Goal: Information Seeking & Learning: Learn about a topic

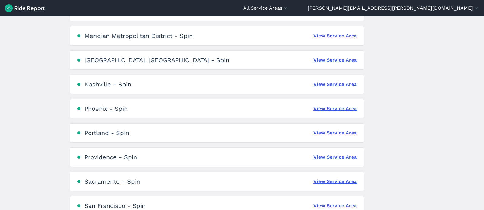
scroll to position [369, 0]
click at [344, 58] on link "View Service Area" at bounding box center [335, 60] width 43 height 7
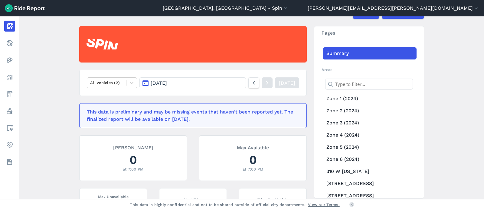
scroll to position [50, 0]
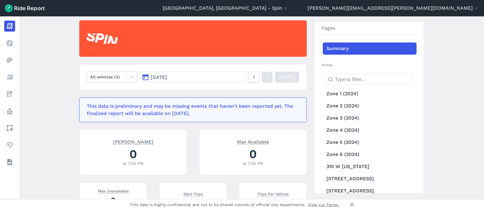
click at [180, 75] on button "[DATE]" at bounding box center [193, 76] width 107 height 11
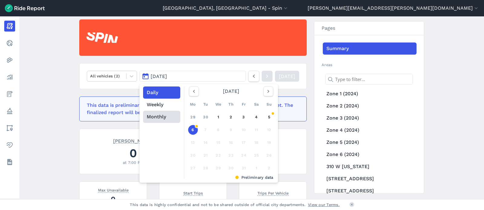
scroll to position [51, 0]
click at [165, 115] on button "Monthly" at bounding box center [161, 116] width 37 height 12
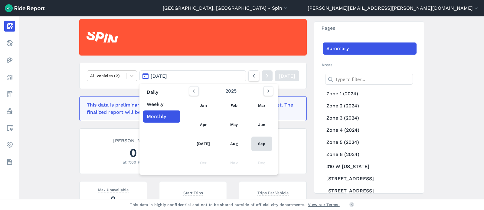
click at [258, 144] on link "Sep" at bounding box center [262, 143] width 21 height 15
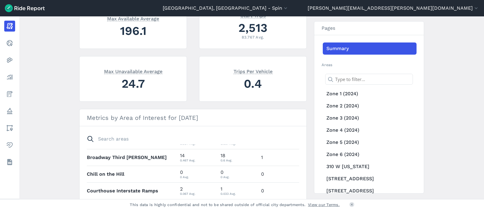
scroll to position [41, 0]
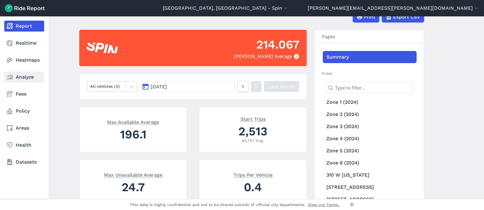
click at [19, 81] on link "Analyze" at bounding box center [24, 76] width 40 height 11
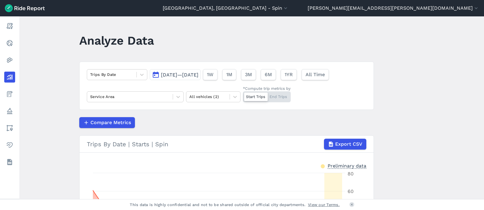
click at [176, 74] on span "[DATE]—[DATE]" at bounding box center [180, 75] width 38 height 6
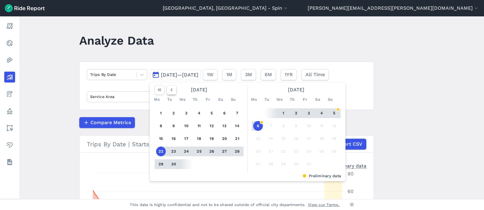
click at [169, 89] on icon "button" at bounding box center [172, 90] width 6 height 6
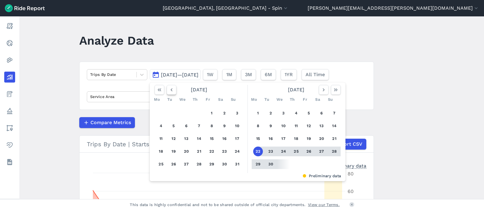
click at [170, 89] on icon "button" at bounding box center [172, 90] width 6 height 6
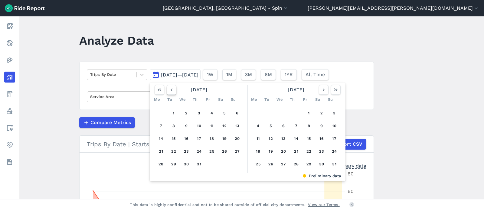
click at [171, 90] on use "button" at bounding box center [172, 89] width 2 height 3
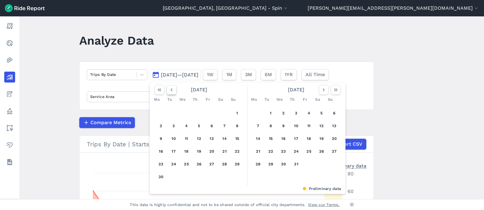
click at [171, 90] on use "button" at bounding box center [172, 89] width 2 height 3
click at [171, 91] on icon "button" at bounding box center [172, 90] width 6 height 6
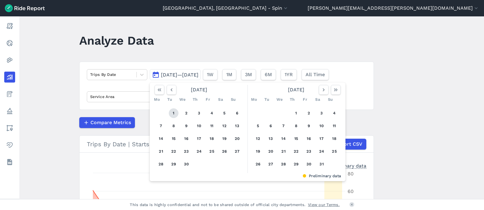
click at [170, 109] on button "1" at bounding box center [174, 113] width 10 height 10
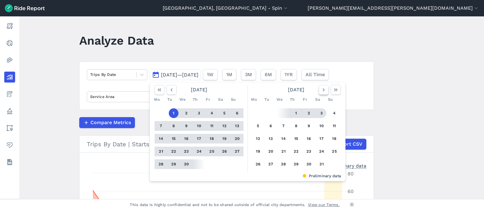
click at [324, 91] on icon "button" at bounding box center [324, 90] width 6 height 6
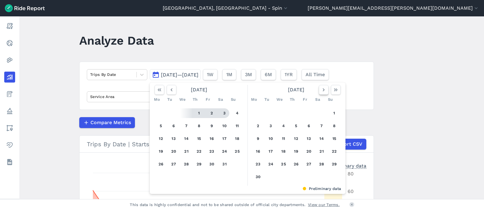
click at [323, 91] on icon "button" at bounding box center [324, 90] width 6 height 6
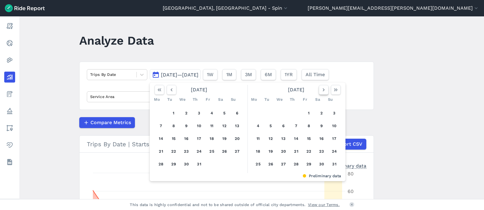
click at [323, 91] on icon "button" at bounding box center [324, 90] width 6 height 6
click at [323, 92] on icon "button" at bounding box center [324, 90] width 6 height 6
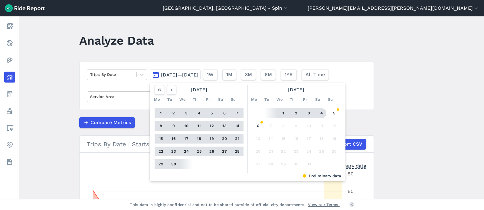
click at [320, 111] on button "4" at bounding box center [322, 113] width 10 height 10
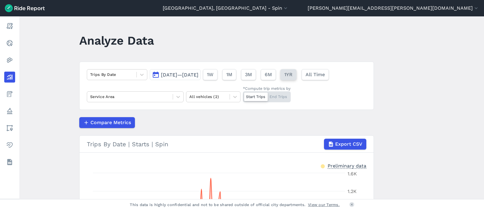
click at [297, 78] on button "1YR" at bounding box center [289, 74] width 16 height 11
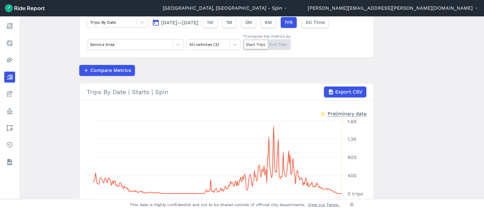
scroll to position [8, 0]
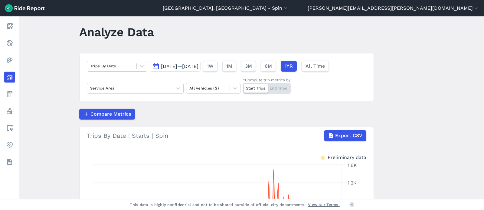
click at [197, 64] on span "[DATE]—[DATE]" at bounding box center [180, 66] width 38 height 6
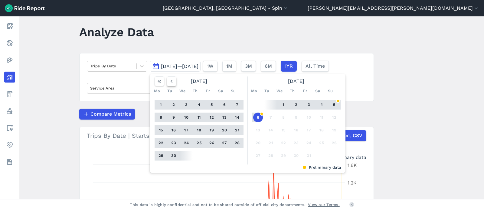
click at [171, 79] on icon "button" at bounding box center [172, 81] width 6 height 6
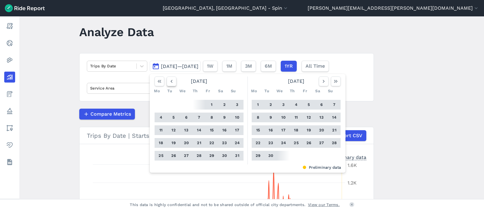
click at [171, 79] on icon "button" at bounding box center [172, 81] width 6 height 6
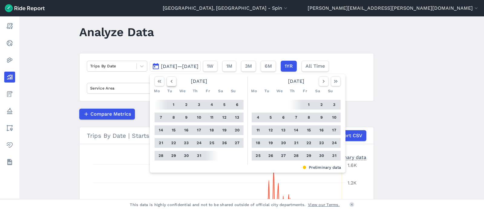
click at [171, 79] on icon "button" at bounding box center [172, 81] width 6 height 6
click at [171, 80] on use "button" at bounding box center [172, 81] width 2 height 3
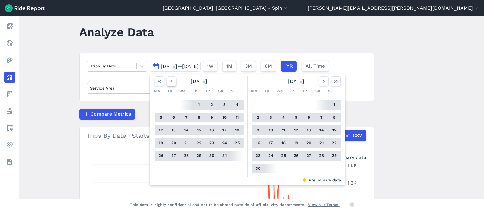
click at [171, 80] on use "button" at bounding box center [172, 81] width 2 height 3
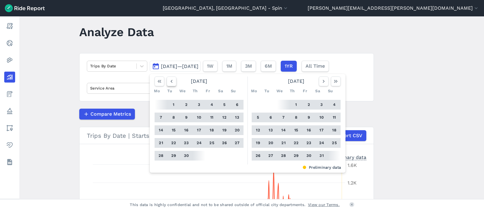
click at [171, 80] on use "button" at bounding box center [172, 81] width 2 height 3
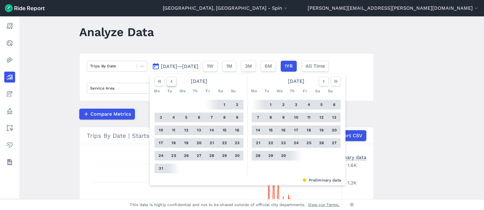
click at [171, 80] on icon "button" at bounding box center [172, 81] width 6 height 6
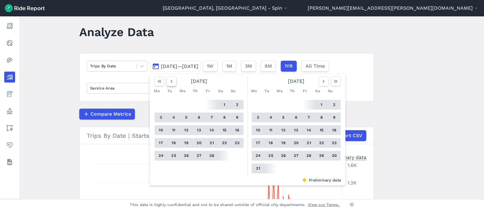
click at [171, 80] on icon "button" at bounding box center [172, 81] width 6 height 6
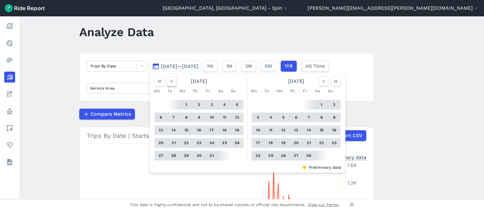
click at [171, 80] on icon "button" at bounding box center [172, 81] width 6 height 6
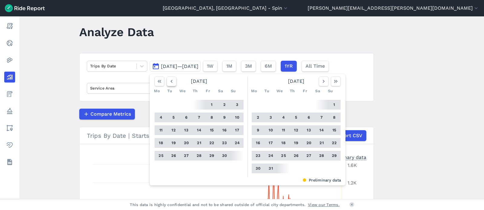
click at [171, 80] on icon "button" at bounding box center [172, 81] width 6 height 6
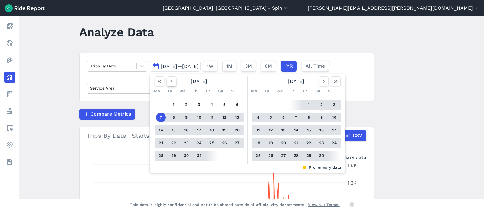
click at [171, 80] on icon "button" at bounding box center [172, 81] width 6 height 6
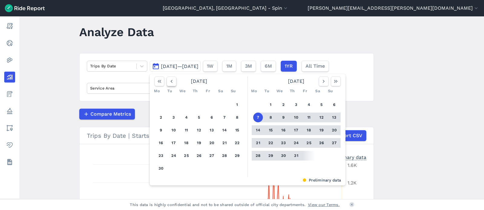
click at [171, 80] on icon "button" at bounding box center [172, 81] width 6 height 6
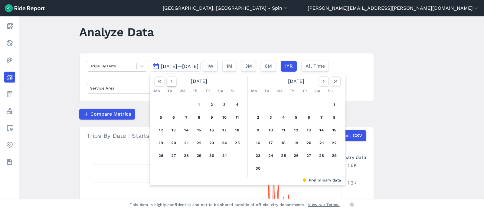
click at [171, 80] on icon "button" at bounding box center [172, 81] width 6 height 6
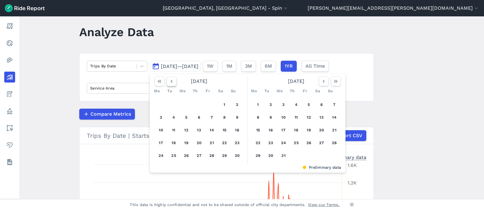
click at [171, 80] on icon "button" at bounding box center [172, 81] width 6 height 6
click at [171, 80] on use "button" at bounding box center [172, 81] width 2 height 3
click at [200, 101] on button "1" at bounding box center [199, 105] width 10 height 10
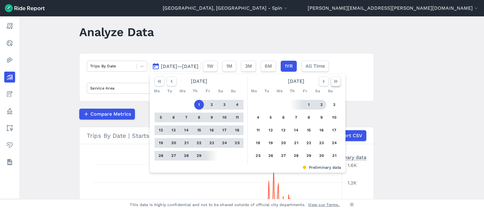
click at [334, 82] on icon "button" at bounding box center [336, 81] width 6 height 6
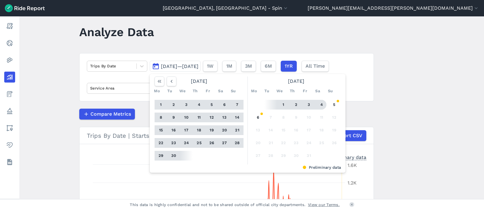
click at [322, 104] on button "4" at bounding box center [322, 105] width 10 height 10
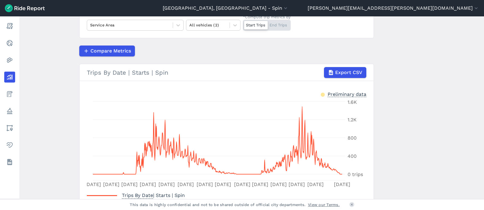
scroll to position [67, 0]
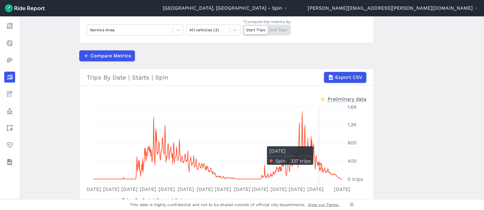
drag, startPoint x: 261, startPoint y: 176, endPoint x: 329, endPoint y: 169, distance: 68.5
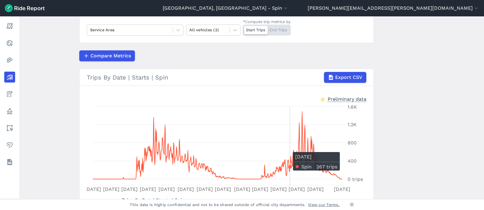
click at [257, 120] on icon "[DATE] Mar [DATE] 1 Jun [DATE] [DATE] [DATE] Dec [DATE] [DATE] [DATE] Jun [DATE…" at bounding box center [227, 148] width 280 height 91
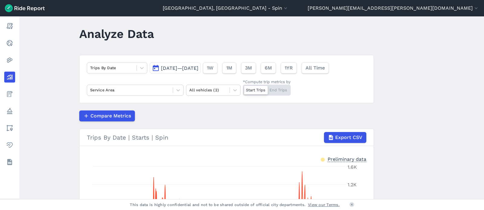
scroll to position [0, 0]
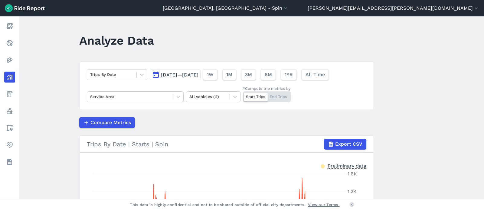
click at [199, 76] on span "[DATE]—[DATE]" at bounding box center [180, 75] width 38 height 6
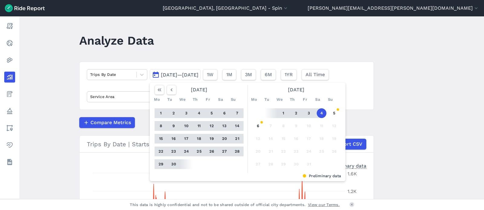
click at [168, 71] on button "[DATE]—[DATE]" at bounding box center [175, 74] width 51 height 11
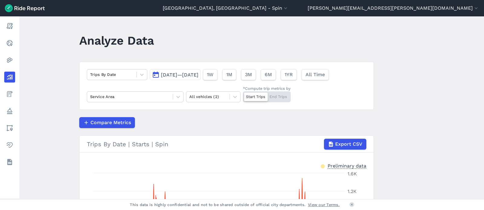
click at [169, 72] on span "[DATE]—[DATE]" at bounding box center [180, 75] width 38 height 6
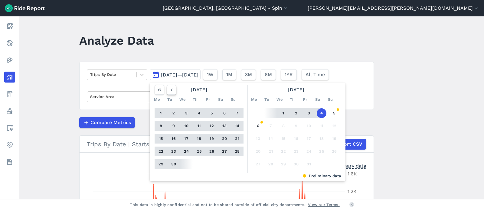
click at [169, 89] on icon "button" at bounding box center [172, 90] width 6 height 6
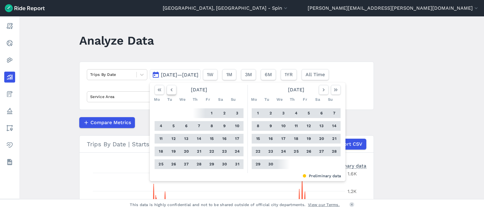
click at [169, 89] on icon "button" at bounding box center [172, 90] width 6 height 6
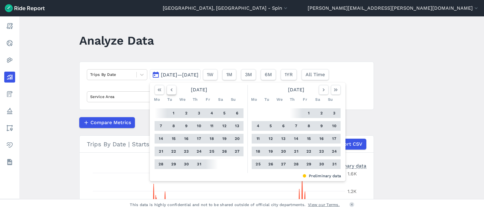
click at [169, 89] on icon "button" at bounding box center [172, 90] width 6 height 6
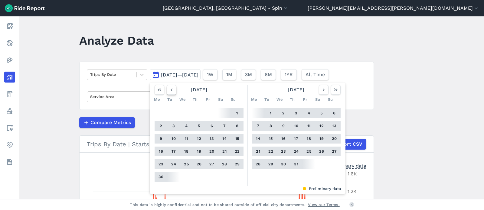
click at [169, 89] on icon "button" at bounding box center [172, 90] width 6 height 6
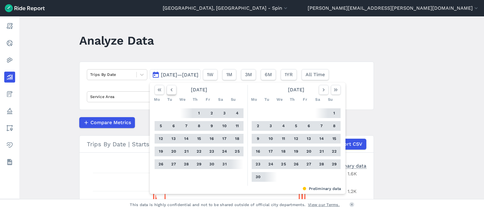
click at [169, 90] on icon "button" at bounding box center [172, 90] width 6 height 6
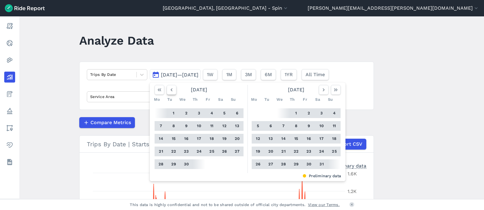
click at [169, 90] on icon "button" at bounding box center [172, 90] width 6 height 6
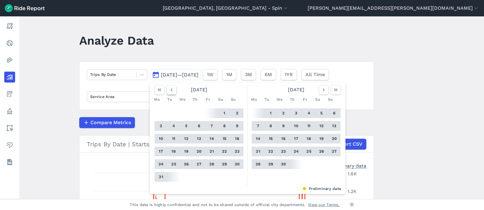
click at [169, 90] on icon "button" at bounding box center [172, 90] width 6 height 6
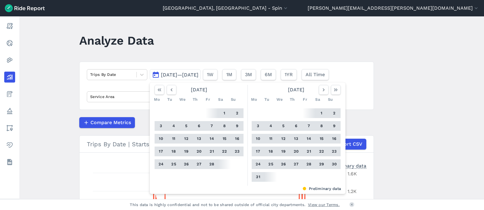
click at [223, 112] on button "1" at bounding box center [225, 113] width 10 height 10
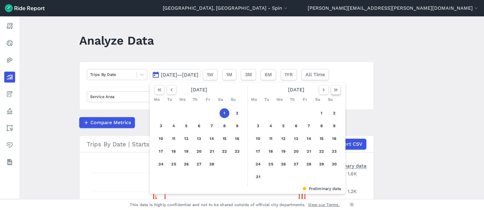
click at [333, 89] on icon "button" at bounding box center [336, 90] width 6 height 6
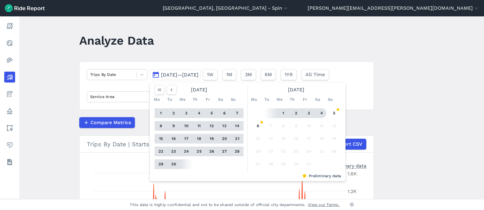
click at [322, 110] on button "4" at bounding box center [322, 113] width 10 height 10
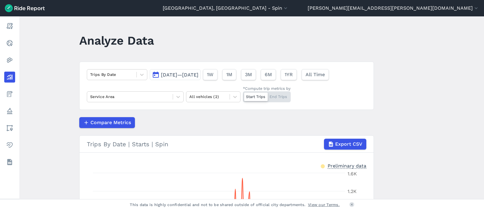
click at [177, 76] on span "[DATE]—[DATE]" at bounding box center [180, 75] width 38 height 6
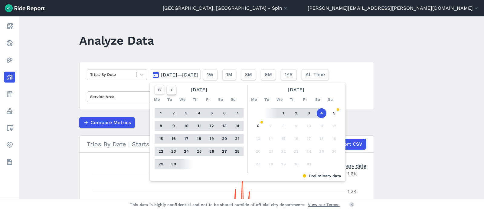
click at [170, 90] on icon "button" at bounding box center [172, 90] width 6 height 6
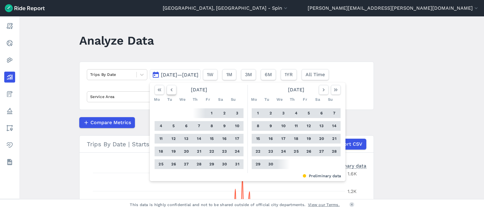
click at [170, 90] on icon "button" at bounding box center [172, 90] width 6 height 6
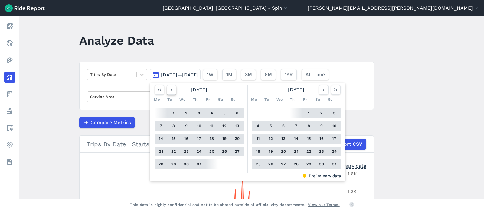
click at [171, 90] on use "button" at bounding box center [172, 89] width 2 height 3
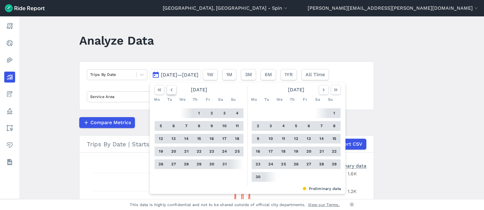
click at [171, 90] on use "button" at bounding box center [172, 89] width 2 height 3
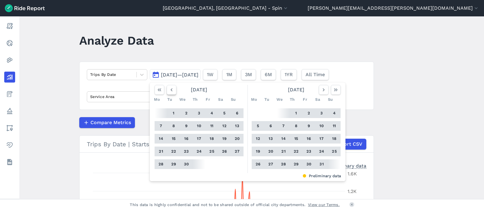
click at [171, 90] on use "button" at bounding box center [172, 89] width 2 height 3
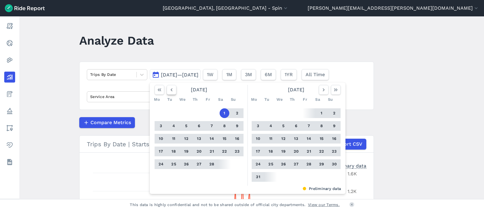
click at [171, 90] on use "button" at bounding box center [172, 89] width 2 height 3
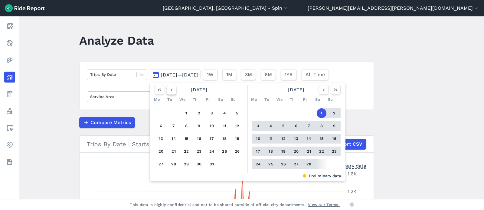
click at [171, 90] on use "button" at bounding box center [172, 89] width 2 height 3
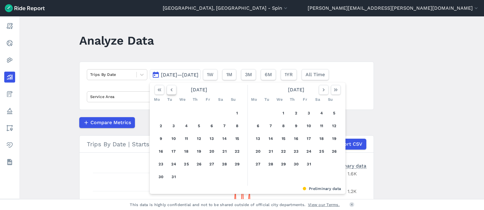
click at [171, 90] on use "button" at bounding box center [172, 89] width 2 height 3
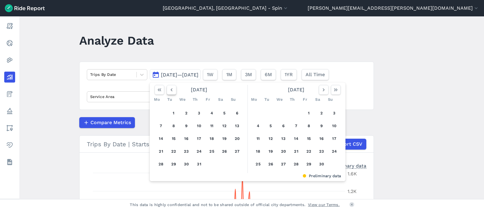
click at [171, 90] on use "button" at bounding box center [172, 89] width 2 height 3
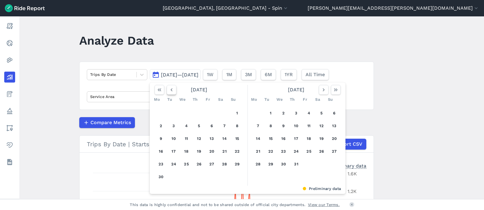
click at [171, 90] on use "button" at bounding box center [172, 89] width 2 height 3
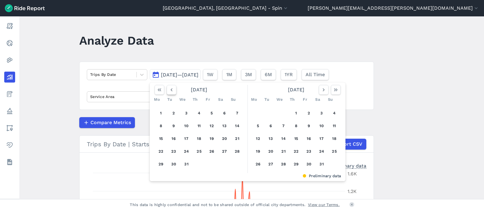
click at [171, 90] on use "button" at bounding box center [172, 89] width 2 height 3
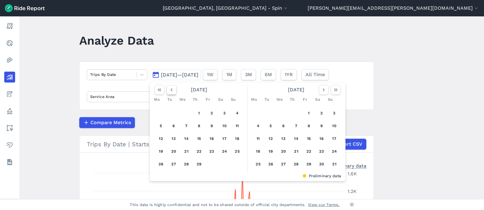
click at [171, 90] on use "button" at bounding box center [172, 89] width 2 height 3
click at [161, 112] on button "1" at bounding box center [161, 113] width 10 height 10
click at [322, 91] on icon "button" at bounding box center [324, 90] width 6 height 6
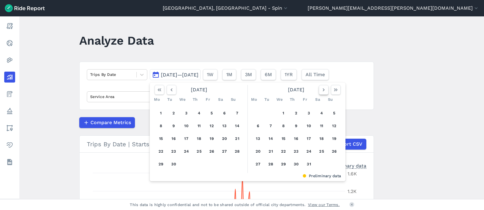
click at [322, 91] on icon "button" at bounding box center [324, 90] width 6 height 6
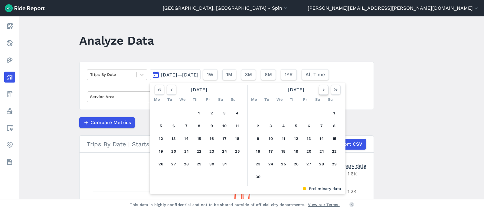
click at [322, 91] on icon "button" at bounding box center [324, 90] width 6 height 6
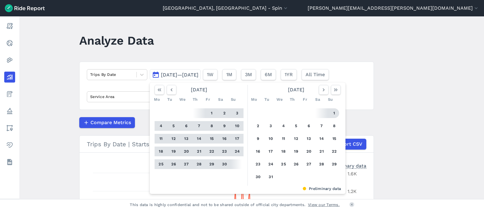
click at [333, 114] on button "1" at bounding box center [335, 113] width 10 height 10
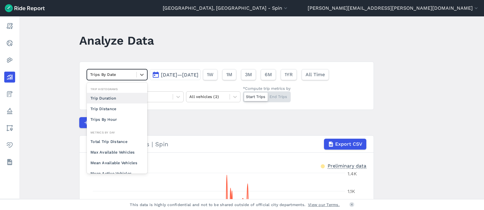
click at [118, 77] on div at bounding box center [111, 74] width 43 height 7
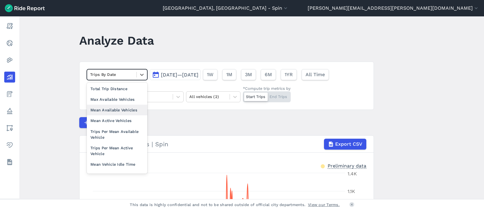
click at [115, 111] on div "Mean Available Vehicles" at bounding box center [117, 109] width 61 height 11
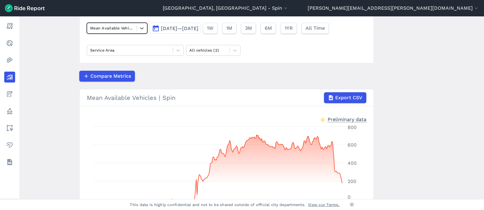
scroll to position [46, 0]
drag, startPoint x: 180, startPoint y: 28, endPoint x: 186, endPoint y: 29, distance: 5.9
click at [180, 28] on span "[DATE]—[DATE]" at bounding box center [180, 29] width 38 height 6
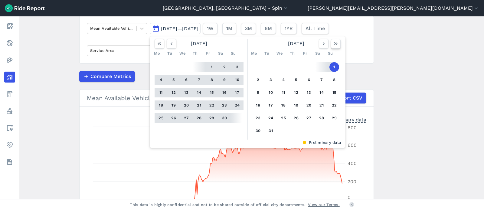
click at [333, 46] on icon "button" at bounding box center [336, 44] width 6 height 6
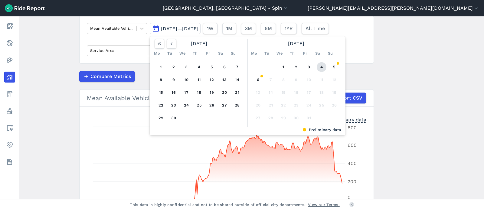
click at [318, 66] on button "4" at bounding box center [322, 67] width 10 height 10
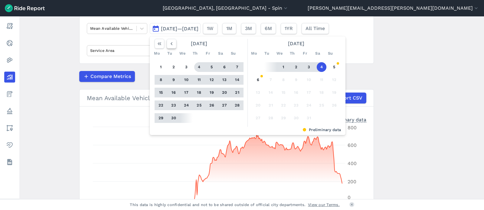
click at [169, 45] on icon "button" at bounding box center [172, 44] width 6 height 6
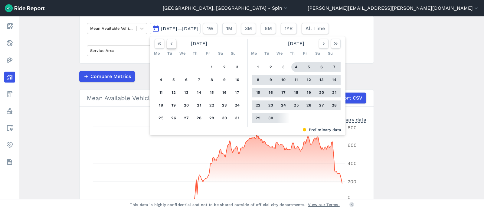
click at [169, 45] on icon "button" at bounding box center [172, 44] width 6 height 6
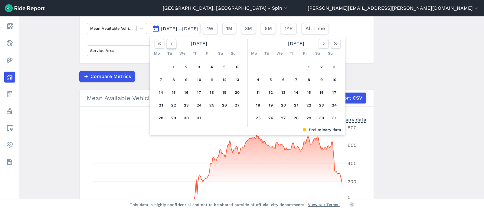
click at [169, 45] on icon "button" at bounding box center [172, 44] width 6 height 6
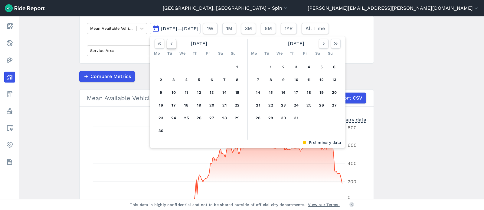
click at [169, 45] on icon "button" at bounding box center [172, 44] width 6 height 6
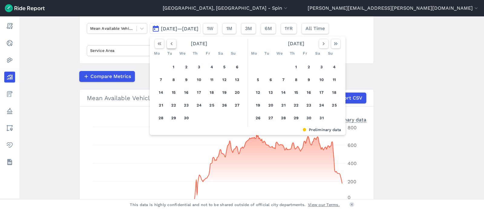
click at [169, 45] on icon "button" at bounding box center [172, 44] width 6 height 6
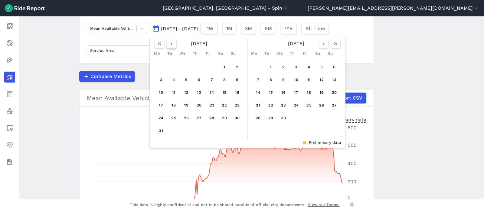
click at [169, 45] on icon "button" at bounding box center [172, 44] width 6 height 6
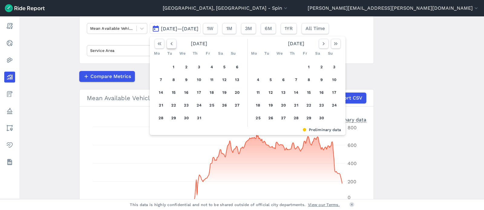
click at [169, 45] on icon "button" at bounding box center [172, 44] width 6 height 6
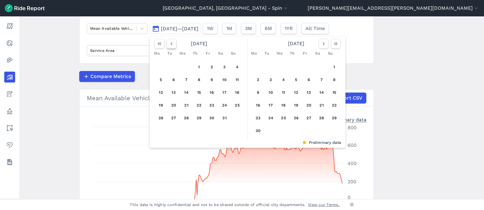
click at [169, 45] on icon "button" at bounding box center [172, 44] width 6 height 6
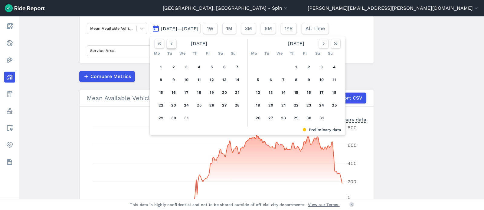
click at [169, 45] on icon "button" at bounding box center [172, 44] width 6 height 6
click at [167, 45] on button "button" at bounding box center [172, 44] width 10 height 10
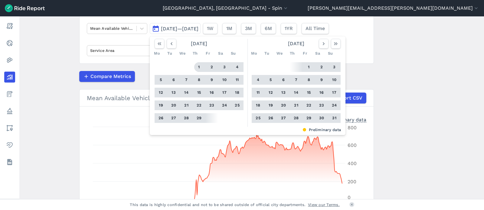
click at [197, 64] on button "1" at bounding box center [199, 67] width 10 height 10
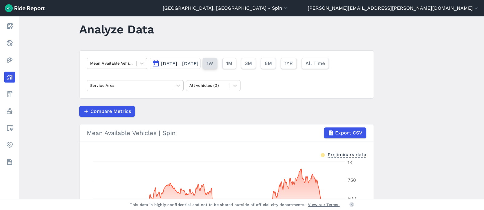
scroll to position [6, 0]
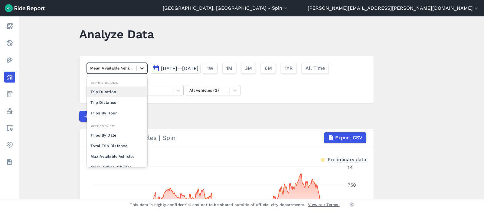
click at [145, 71] on div at bounding box center [142, 68] width 10 height 10
click at [121, 158] on div "Max Available Vehicles" at bounding box center [117, 156] width 61 height 11
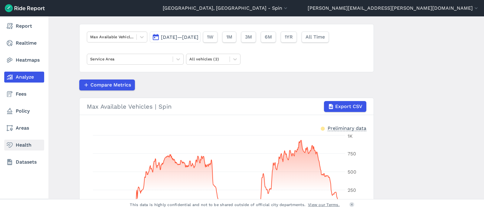
scroll to position [36, 0]
